Goal: Find specific page/section: Find specific page/section

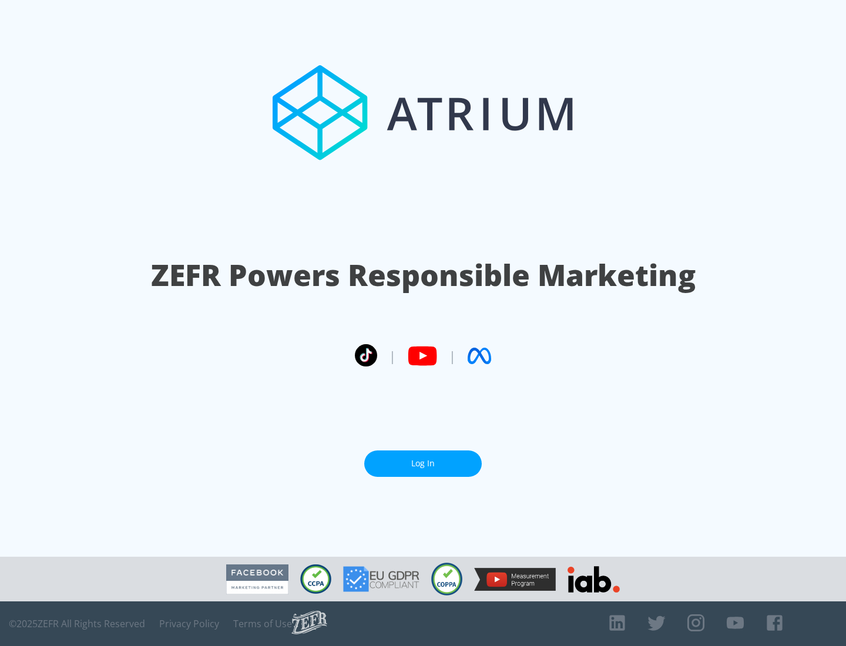
click at [423, 464] on link "Log In" at bounding box center [423, 464] width 118 height 26
